Goal: Task Accomplishment & Management: Manage account settings

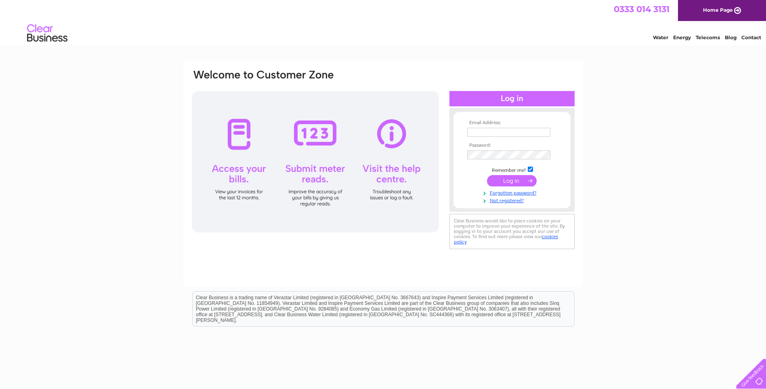
type input "thetrust@oldluce.org.uk"
click at [503, 182] on input "submit" at bounding box center [512, 180] width 50 height 11
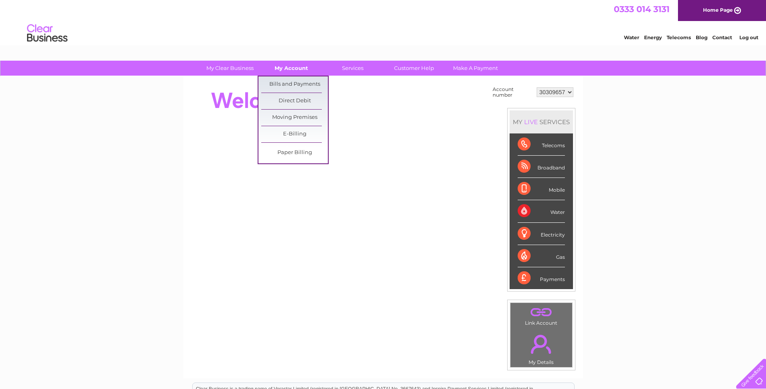
click at [300, 69] on link "My Account" at bounding box center [291, 68] width 67 height 15
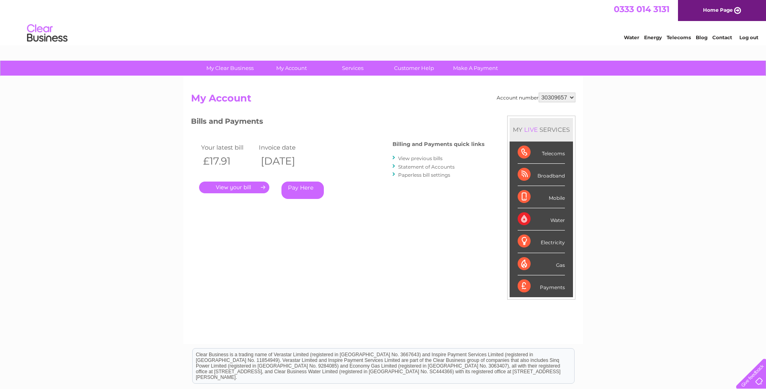
click at [236, 186] on link "." at bounding box center [234, 187] width 70 height 12
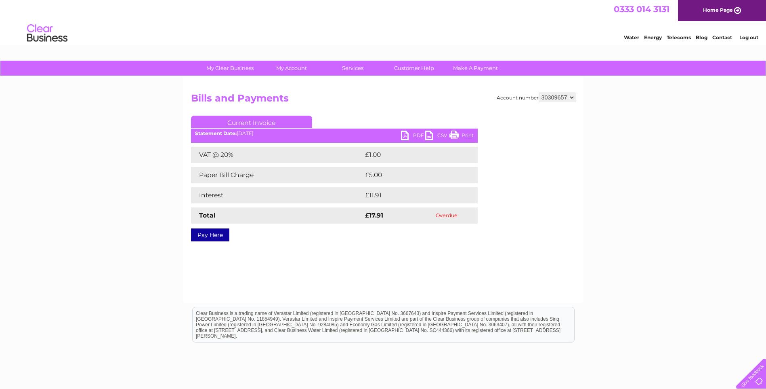
click at [418, 133] on link "PDF" at bounding box center [413, 136] width 24 height 12
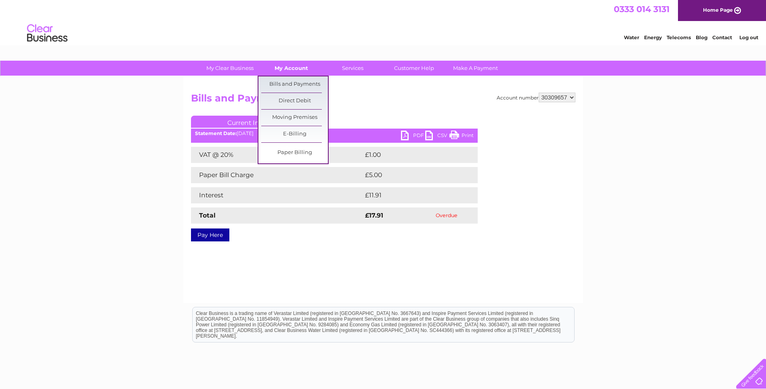
click at [293, 65] on link "My Account" at bounding box center [291, 68] width 67 height 15
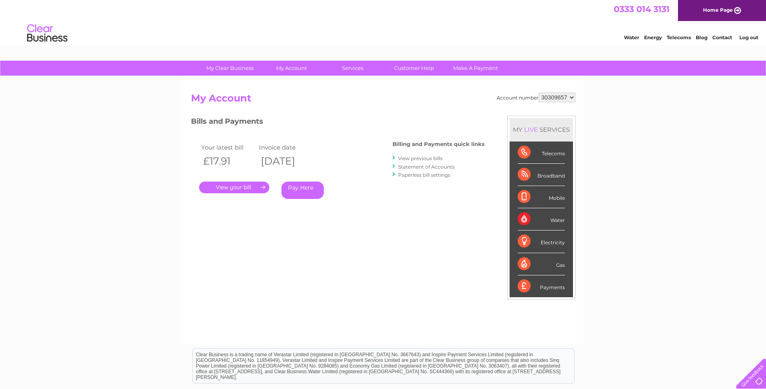
click at [573, 98] on select "30309657" at bounding box center [557, 98] width 37 height 10
click at [404, 72] on link "Customer Help" at bounding box center [414, 68] width 67 height 15
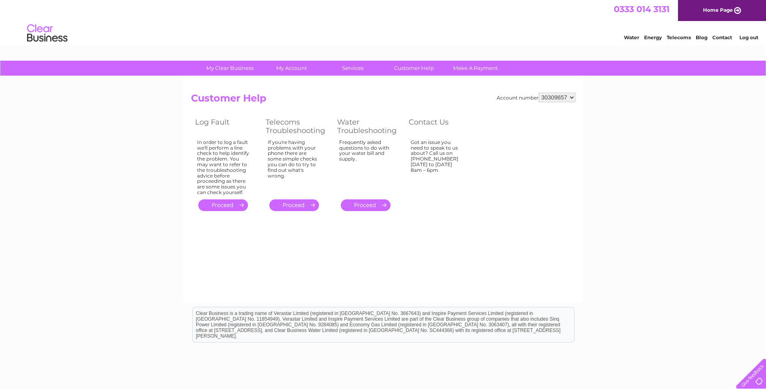
click at [365, 208] on link "." at bounding box center [366, 205] width 50 height 12
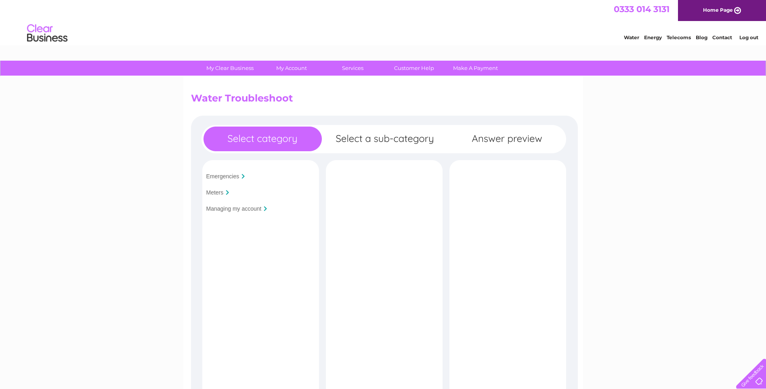
click at [224, 208] on input "Managing my account" at bounding box center [233, 208] width 55 height 6
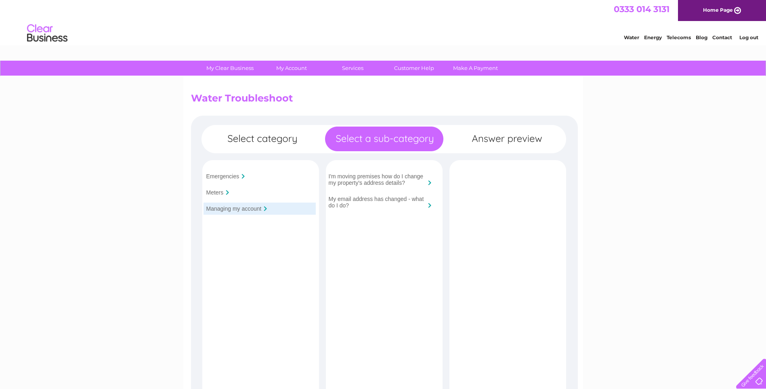
click at [390, 182] on input "I'm moving premises how do I change my property's address details?" at bounding box center [377, 179] width 97 height 13
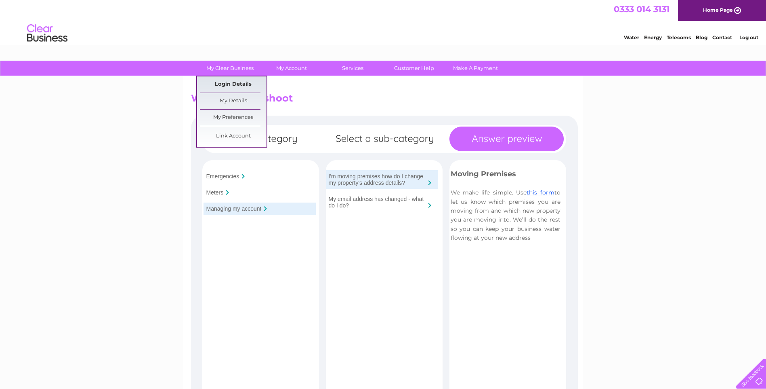
click at [232, 86] on link "Login Details" at bounding box center [233, 84] width 67 height 16
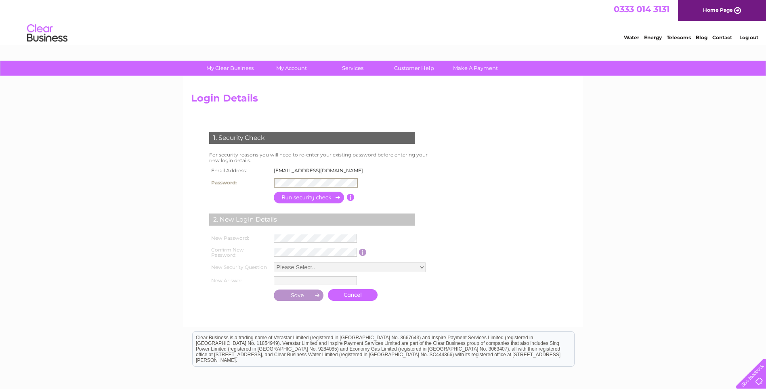
click at [236, 180] on tr "Password:" at bounding box center [288, 183] width 163 height 14
click at [685, 213] on div "My Clear Business Login Details My Details My Preferences Link Account My Accou…" at bounding box center [383, 263] width 766 height 404
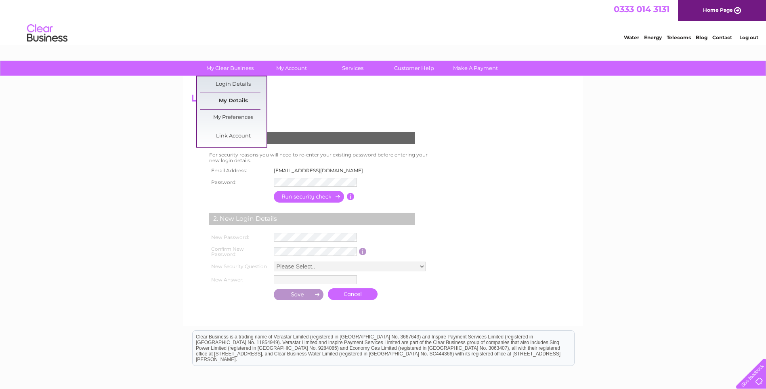
click at [228, 97] on link "My Details" at bounding box center [233, 101] width 67 height 16
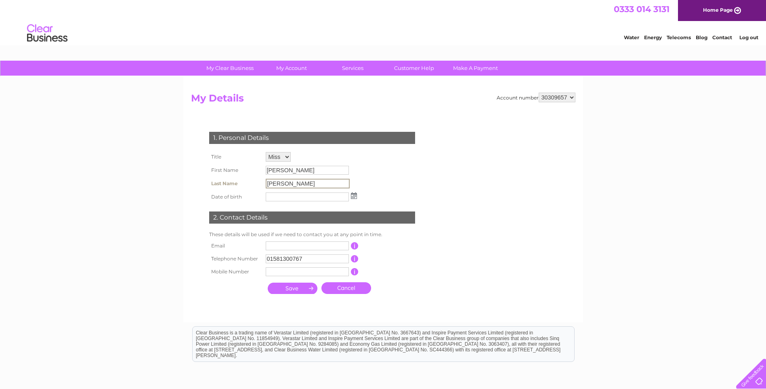
click at [314, 181] on input "[PERSON_NAME]" at bounding box center [308, 184] width 84 height 10
click at [315, 183] on input "[PERSON_NAME]" at bounding box center [308, 184] width 84 height 10
click at [310, 184] on input "[PERSON_NAME]" at bounding box center [308, 184] width 84 height 10
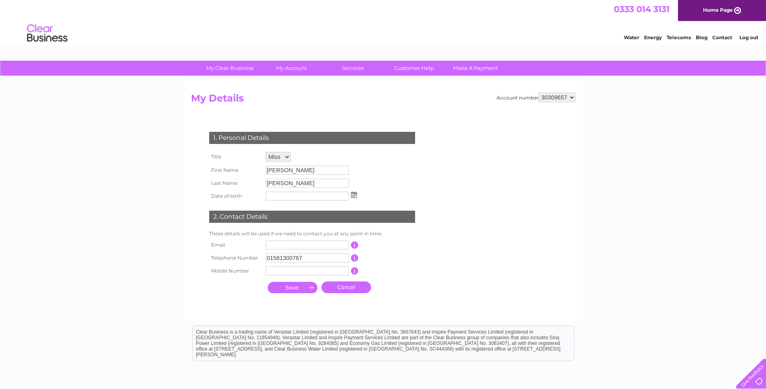
click at [357, 196] on img at bounding box center [354, 195] width 6 height 6
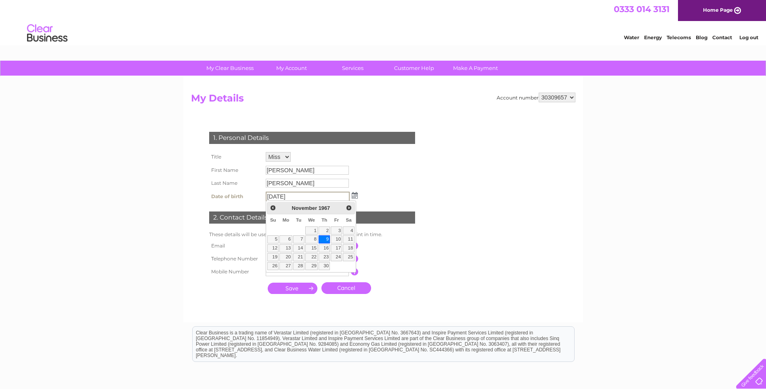
type input "09/11/1967"
click at [377, 187] on div "1. Personal Details Title Mr Mrs Ms Miss Dr Rev Prof Other First Name Leah Last…" at bounding box center [314, 211] width 246 height 174
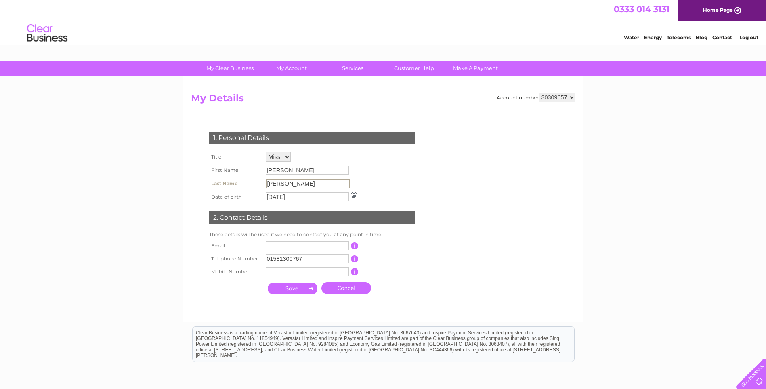
click at [297, 184] on input "Chynoweth" at bounding box center [308, 184] width 84 height 10
click at [286, 158] on select "Mr Mrs Ms Miss Dr Rev Prof Other" at bounding box center [278, 157] width 25 height 10
select select "Mrs"
click at [266, 152] on select "Mr Mrs Ms Miss Dr Rev Prof Other" at bounding box center [279, 157] width 26 height 11
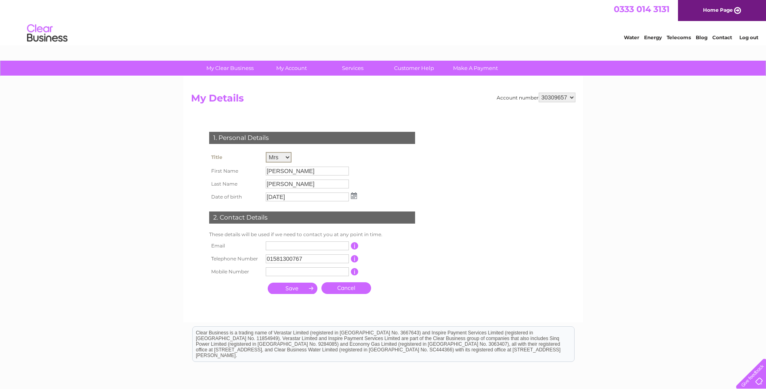
click at [299, 185] on input "Chynoweth" at bounding box center [307, 183] width 83 height 9
click at [299, 185] on input "Chynoweth" at bounding box center [308, 184] width 84 height 10
click at [288, 248] on input "text" at bounding box center [307, 245] width 83 height 9
type input "thetrust@oldluce.org.uk"
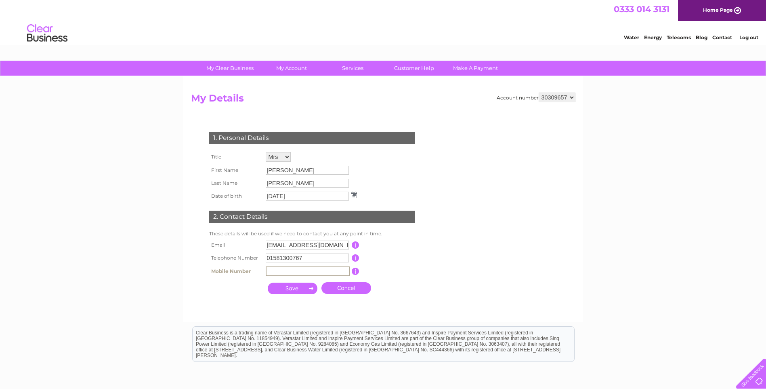
drag, startPoint x: 304, startPoint y: 268, endPoint x: 313, endPoint y: 272, distance: 9.8
click at [304, 268] on input "text" at bounding box center [308, 271] width 84 height 10
type input "07766135215"
click at [292, 287] on input "submit" at bounding box center [293, 287] width 50 height 11
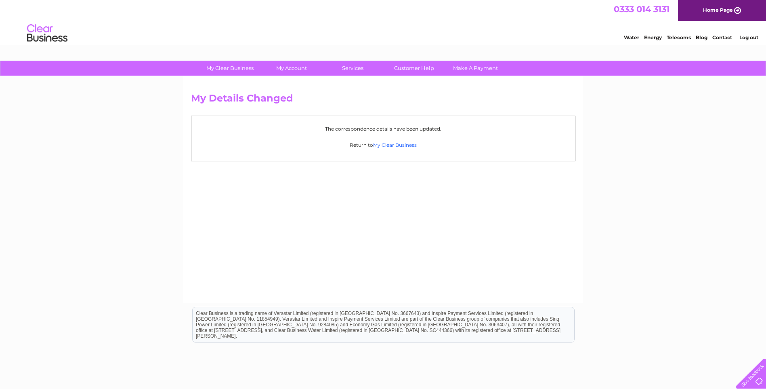
click at [398, 146] on link "My Clear Business" at bounding box center [395, 145] width 44 height 6
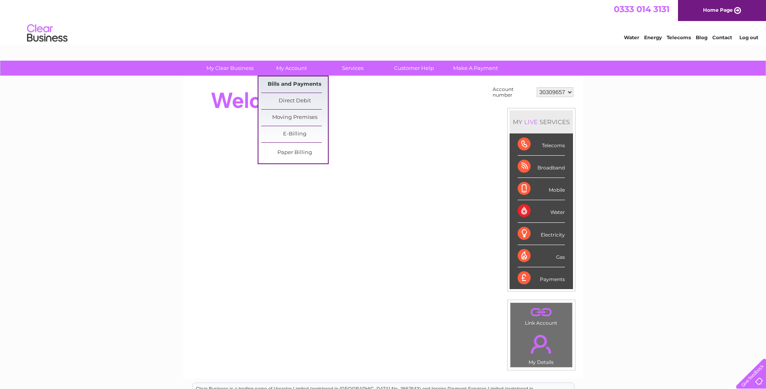
click at [292, 83] on link "Bills and Payments" at bounding box center [294, 84] width 67 height 16
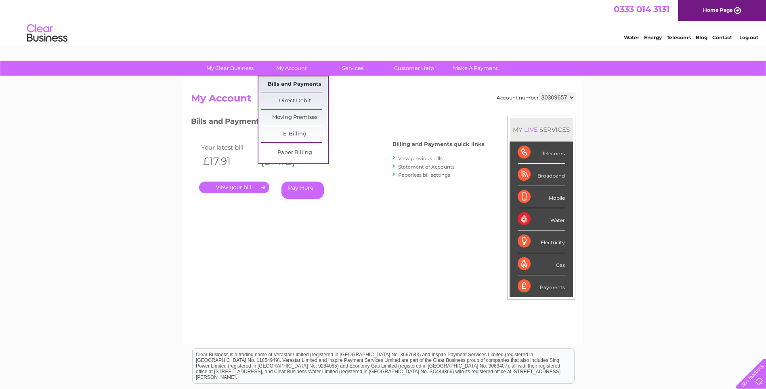
click at [290, 85] on link "Bills and Payments" at bounding box center [294, 84] width 67 height 16
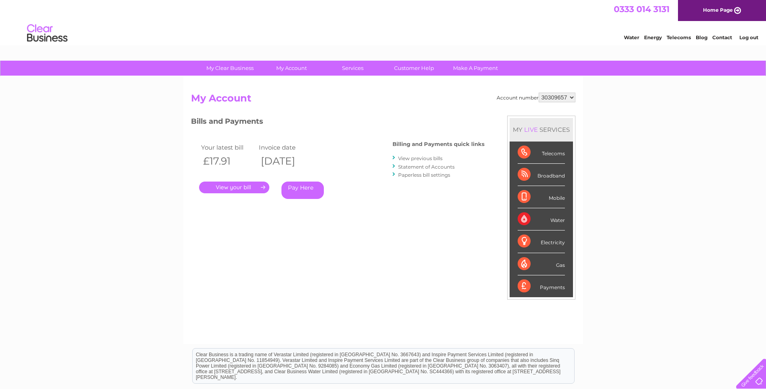
click at [416, 159] on link "View previous bills" at bounding box center [420, 158] width 44 height 6
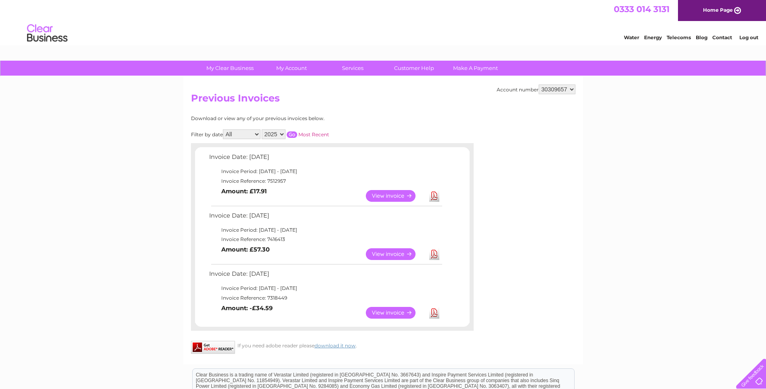
click at [283, 134] on select "2025 2024" at bounding box center [274, 134] width 24 height 10
select select "2024"
click at [263, 129] on select "2025 2024" at bounding box center [274, 134] width 24 height 10
click at [295, 133] on input "button" at bounding box center [292, 134] width 11 height 6
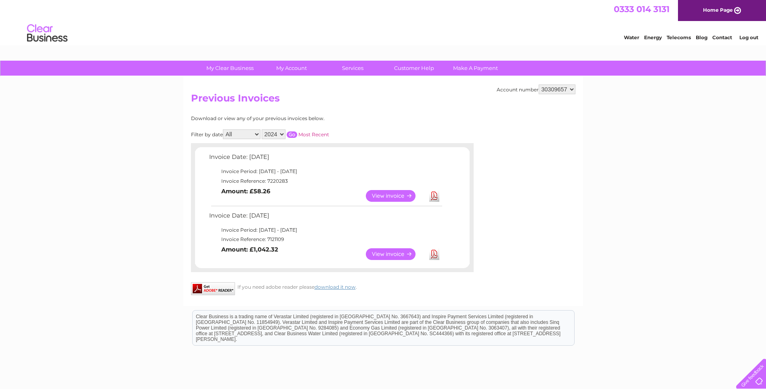
click at [433, 255] on link "Download" at bounding box center [434, 254] width 10 height 12
click at [402, 194] on link "View" at bounding box center [395, 196] width 59 height 12
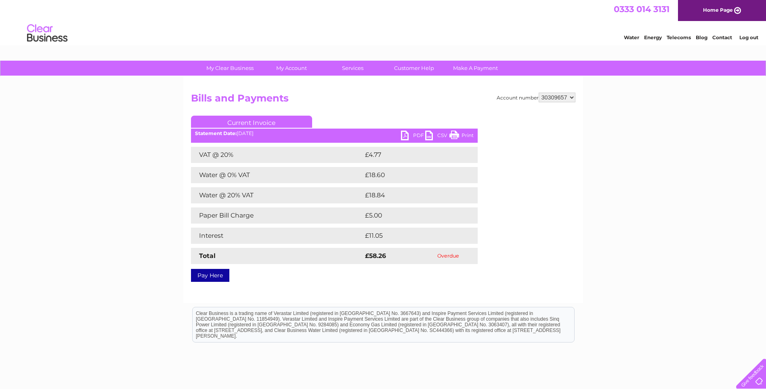
click at [417, 135] on link "PDF" at bounding box center [413, 136] width 24 height 12
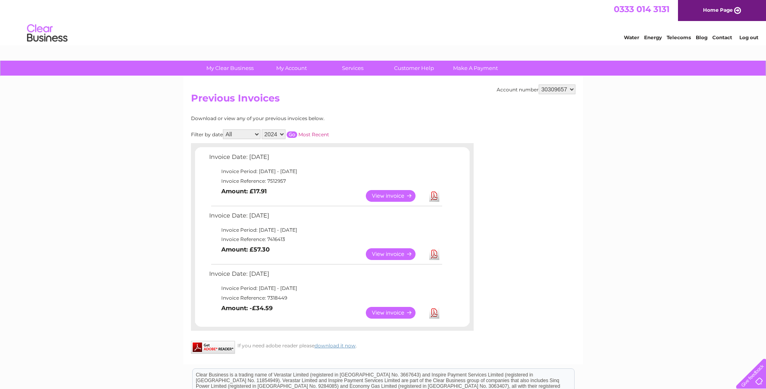
click at [295, 135] on input "button" at bounding box center [292, 134] width 11 height 6
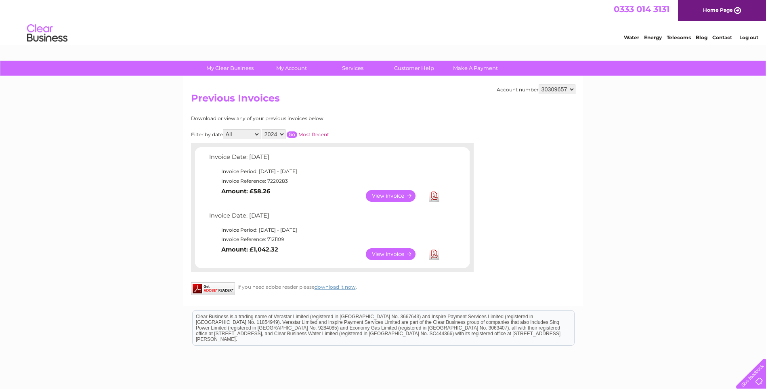
click at [284, 135] on select "2025 2024" at bounding box center [274, 134] width 24 height 10
select select "2025"
click at [263, 129] on select "2025 2024" at bounding box center [274, 134] width 24 height 10
click at [293, 133] on input "button" at bounding box center [292, 134] width 11 height 6
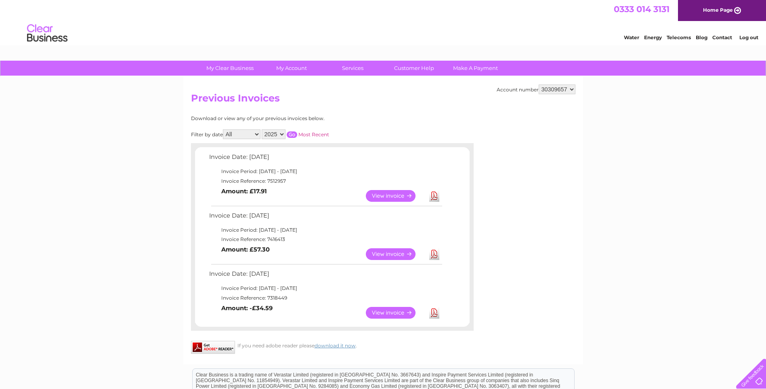
click at [435, 313] on link "Download" at bounding box center [434, 313] width 10 height 12
click at [434, 256] on link "Download" at bounding box center [434, 254] width 10 height 12
click at [436, 197] on link "Download" at bounding box center [434, 196] width 10 height 12
click at [436, 200] on link "Download" at bounding box center [434, 196] width 10 height 12
click at [730, 181] on div "My Clear Business Login Details My Details My Preferences Link Account My Accou…" at bounding box center [383, 282] width 766 height 442
